Goal: Find specific page/section: Find specific page/section

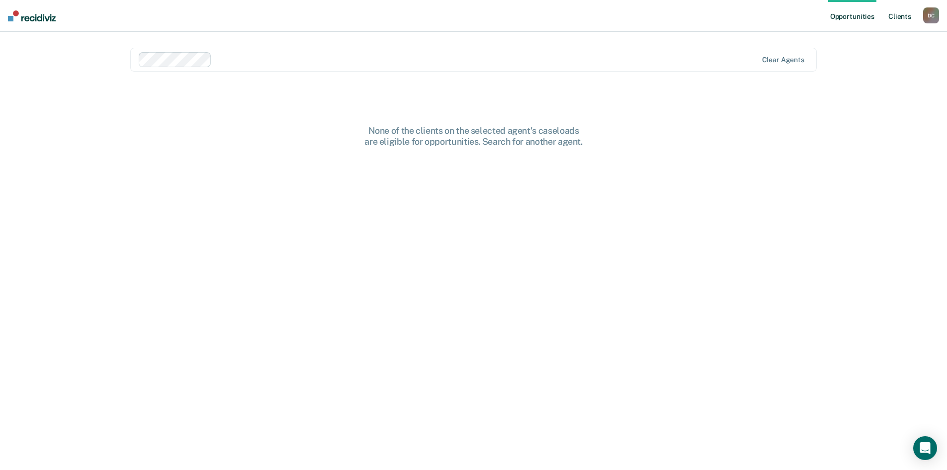
click at [899, 16] on link "Client s" at bounding box center [900, 16] width 27 height 32
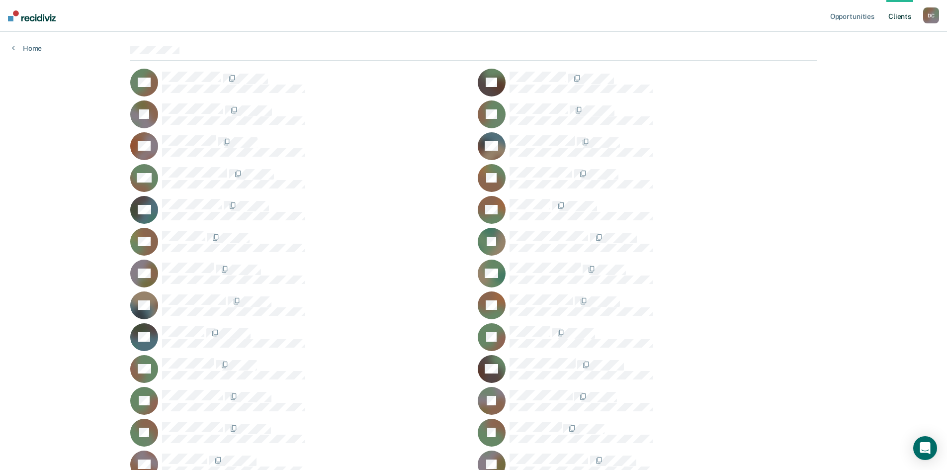
scroll to position [99, 0]
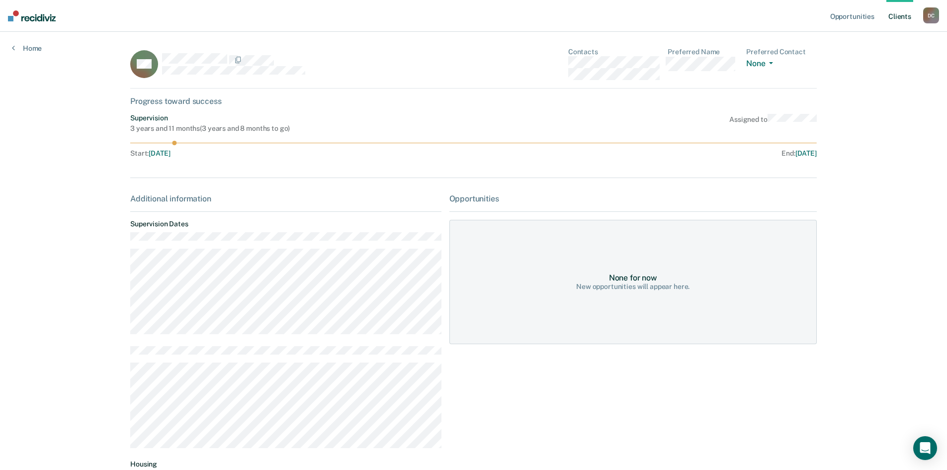
click at [197, 154] on div "Start : [DATE]" at bounding box center [302, 153] width 344 height 8
click at [471, 171] on div "MC Contacts Preferred Name Preferred Contact None Call Text Email None Progress…" at bounding box center [473, 279] width 687 height 463
